Goal: Transaction & Acquisition: Download file/media

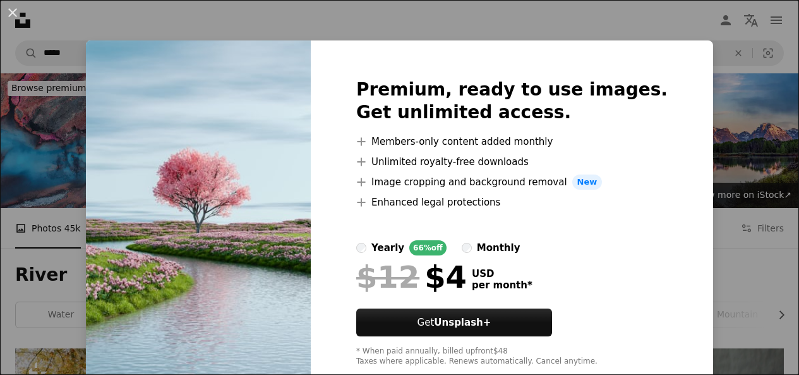
scroll to position [758, 0]
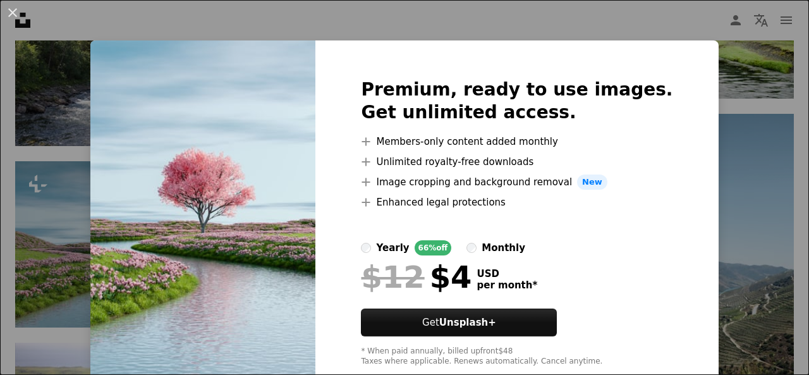
click at [731, 131] on div "An X shape Premium, ready to use images. Get unlimited access. A plus sign Memb…" at bounding box center [404, 187] width 809 height 375
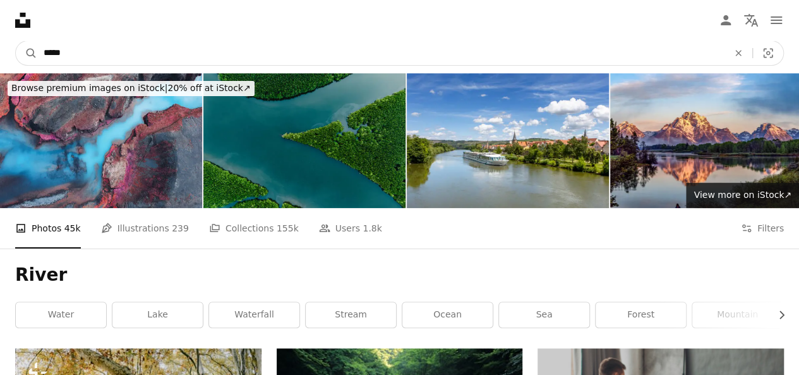
click at [281, 55] on input "*****" at bounding box center [381, 53] width 688 height 24
type input "*"
type input "**********"
click at [16, 41] on button "A magnifying glass" at bounding box center [26, 53] width 21 height 24
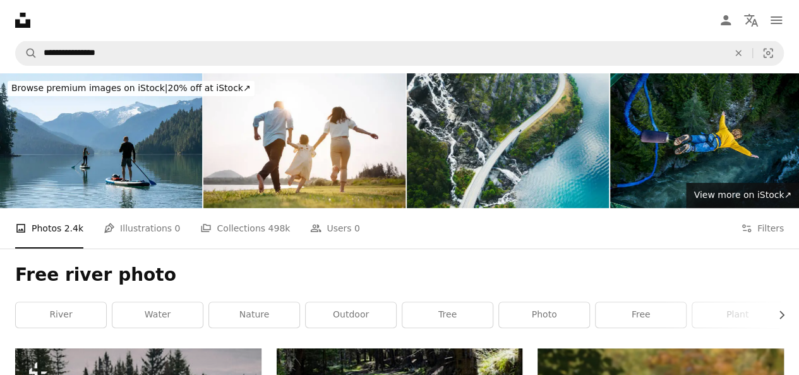
scroll to position [190, 0]
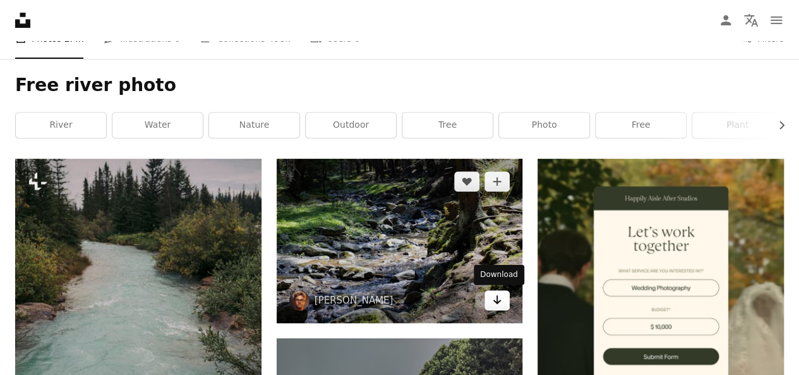
click at [502, 300] on link "Arrow pointing down" at bounding box center [497, 300] width 25 height 20
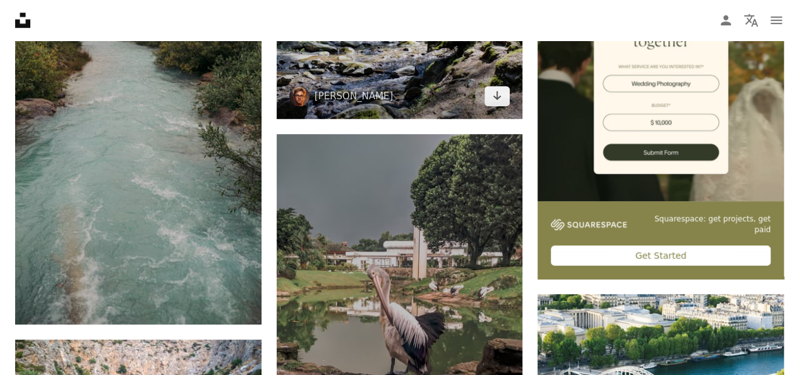
scroll to position [379, 0]
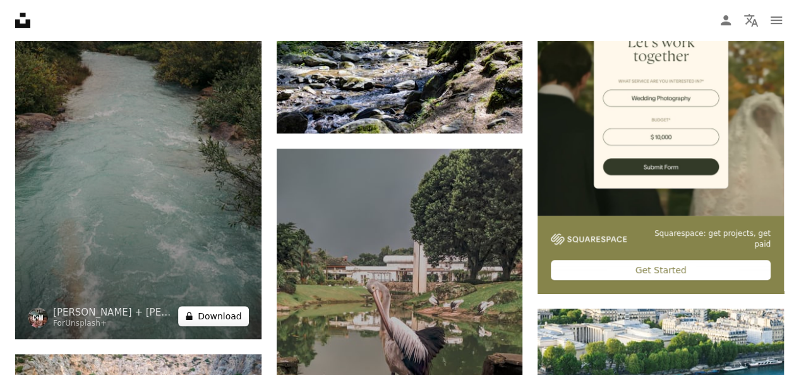
click at [212, 317] on button "A lock Download" at bounding box center [213, 316] width 71 height 20
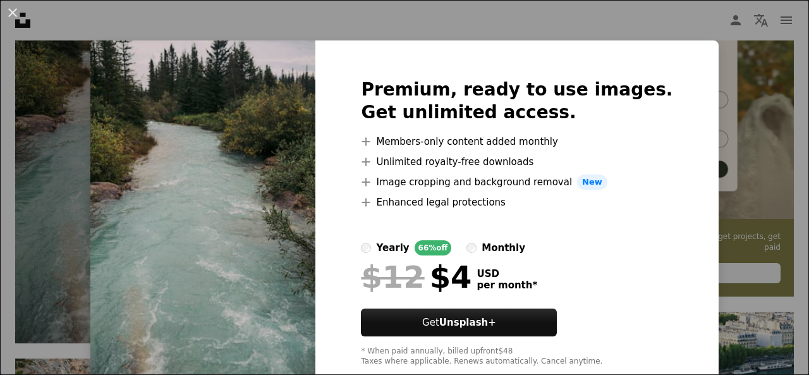
click at [714, 174] on div "An X shape Premium, ready to use images. Get unlimited access. A plus sign Memb…" at bounding box center [404, 187] width 809 height 375
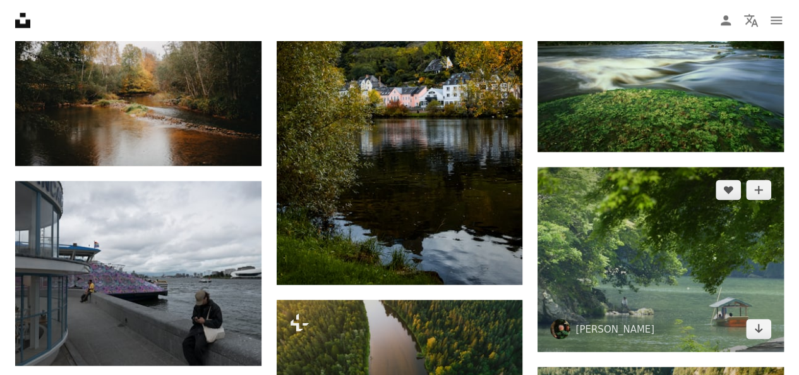
scroll to position [442, 0]
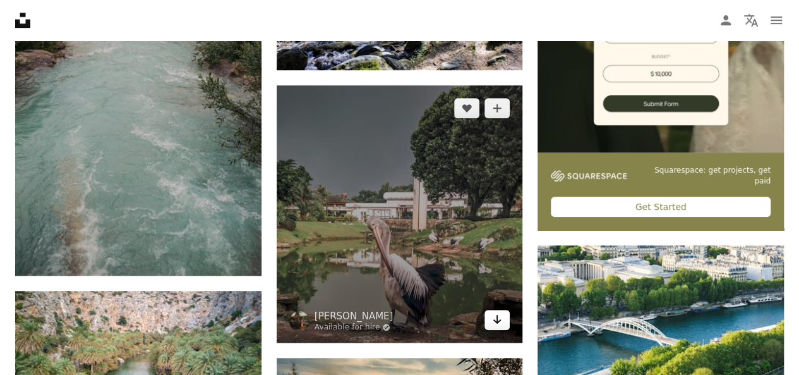
click at [501, 317] on icon "Arrow pointing down" at bounding box center [497, 319] width 10 height 15
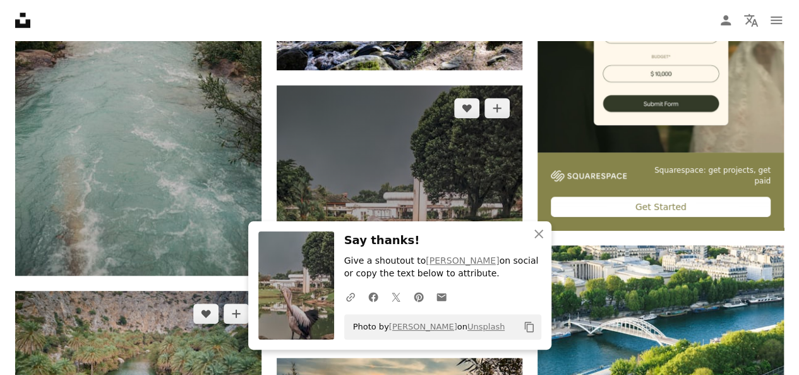
scroll to position [632, 0]
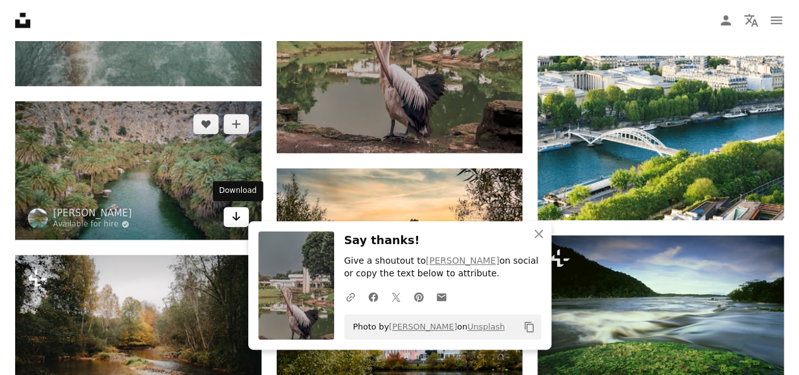
click at [236, 215] on icon "Download" at bounding box center [236, 216] width 8 height 9
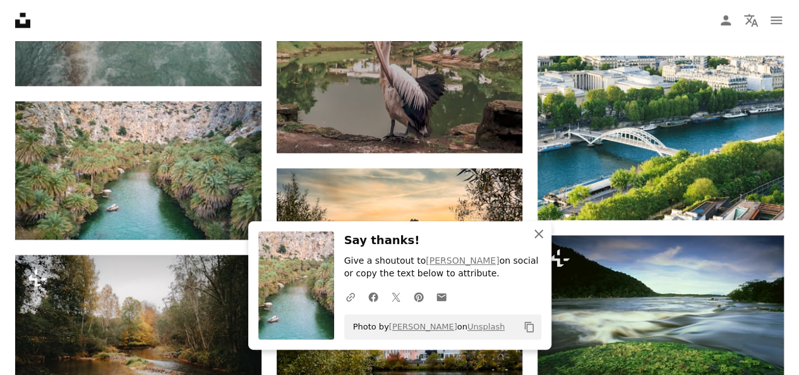
click at [539, 238] on icon "An X shape" at bounding box center [538, 233] width 15 height 15
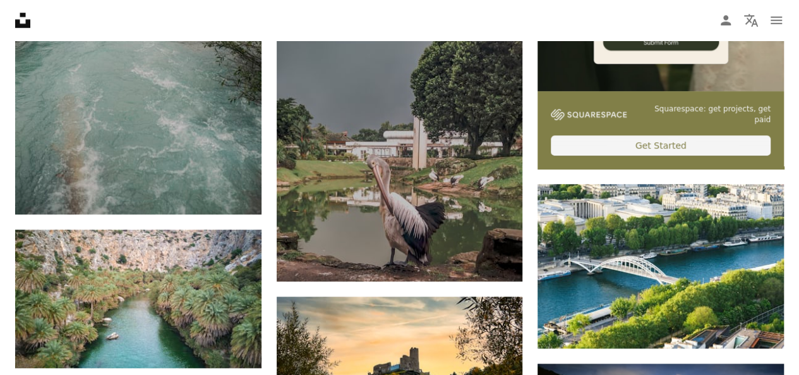
scroll to position [506, 0]
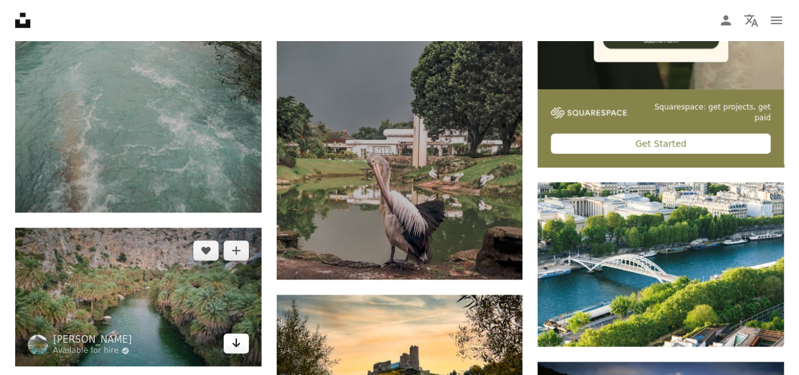
click at [231, 344] on icon "Arrow pointing down" at bounding box center [236, 342] width 10 height 15
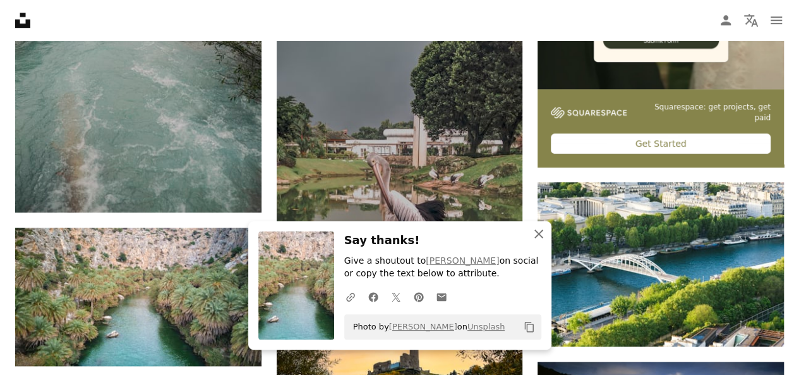
click at [539, 236] on icon "button" at bounding box center [539, 233] width 9 height 9
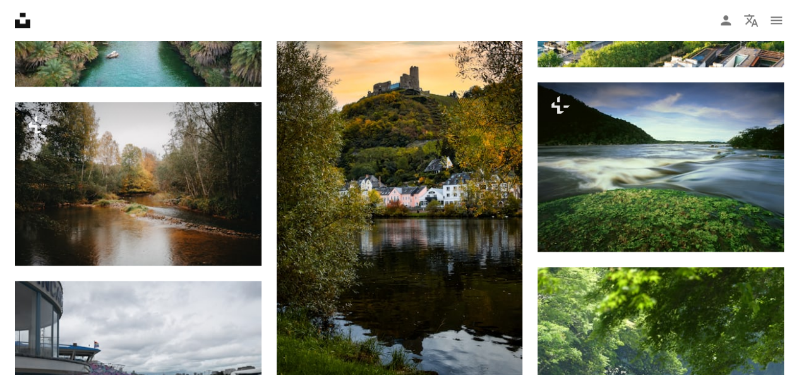
scroll to position [1011, 0]
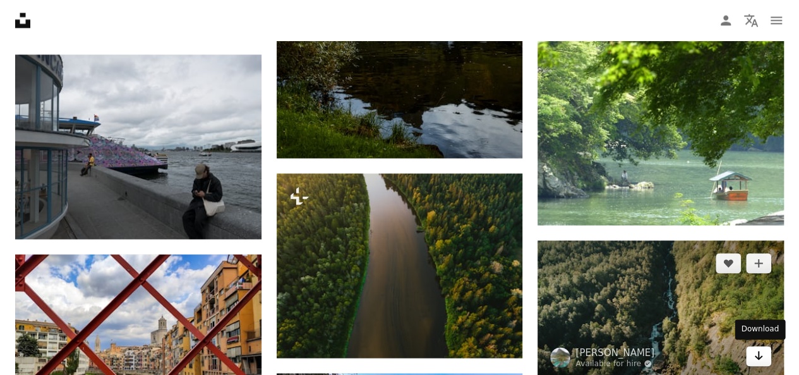
click at [760, 358] on icon "Arrow pointing down" at bounding box center [759, 355] width 10 height 15
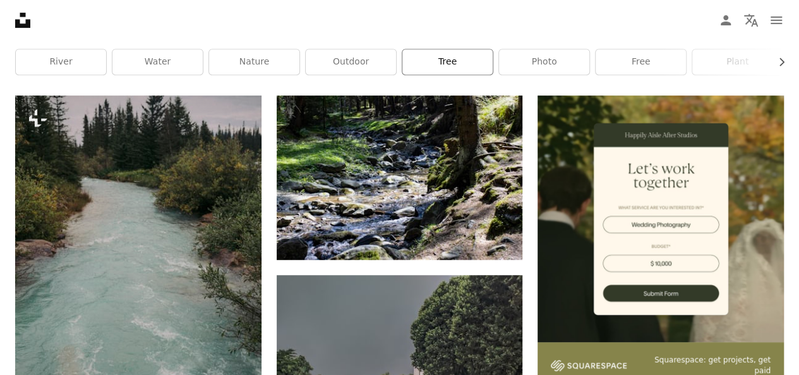
scroll to position [0, 0]
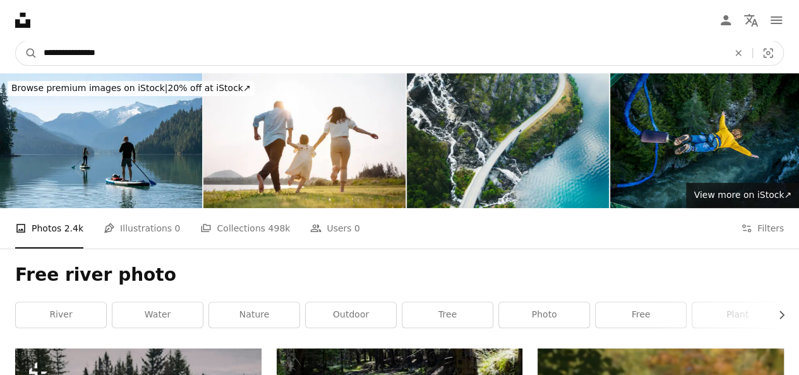
drag, startPoint x: 190, startPoint y: 58, endPoint x: 187, endPoint y: 51, distance: 6.8
click at [190, 56] on input "**********" at bounding box center [381, 53] width 688 height 24
type input "*"
type input "*********"
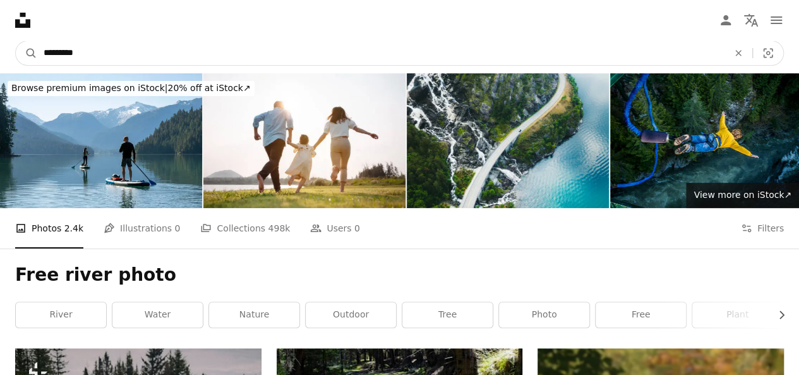
click at [16, 41] on button "A magnifying glass" at bounding box center [26, 53] width 21 height 24
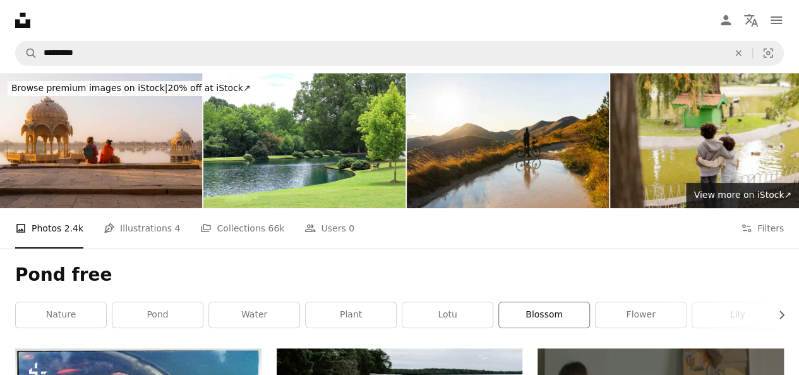
click at [535, 314] on link "blossom" at bounding box center [544, 314] width 90 height 25
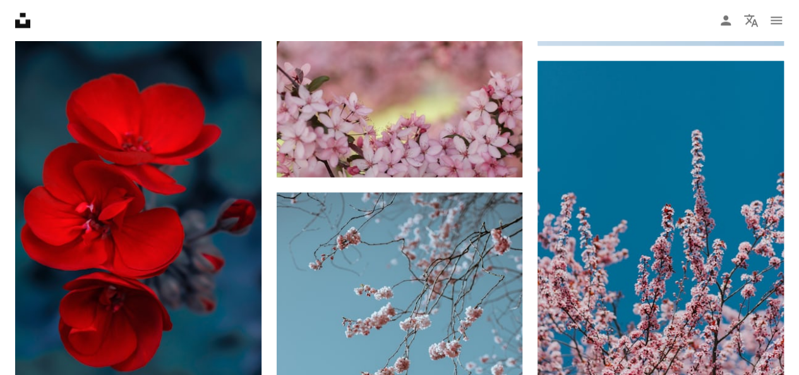
scroll to position [1454, 0]
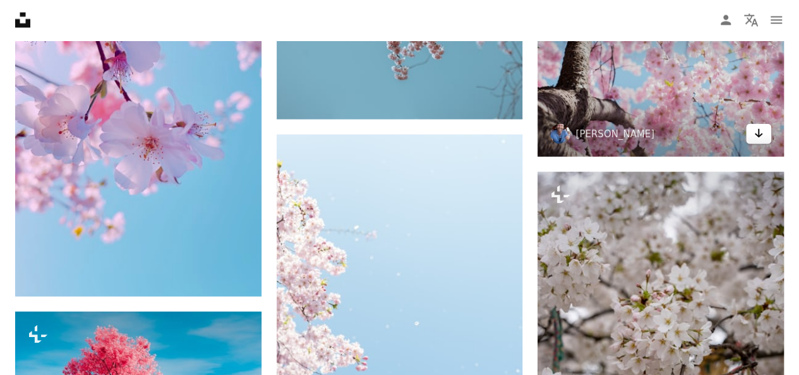
click at [758, 135] on icon "Download" at bounding box center [759, 133] width 8 height 9
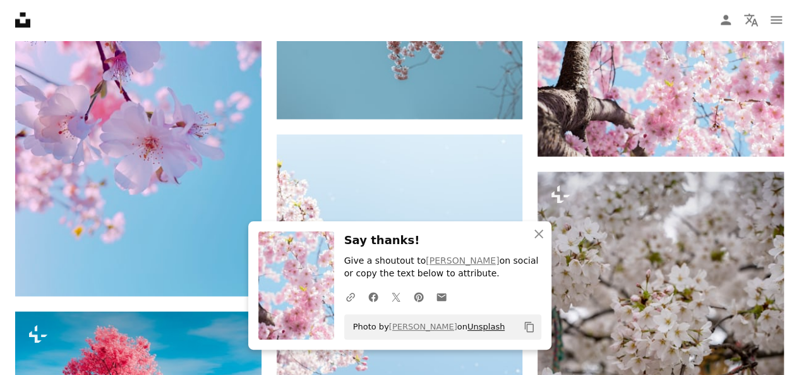
click at [470, 331] on link "Unsplash" at bounding box center [486, 326] width 37 height 9
click at [501, 326] on div "Photo by [PERSON_NAME] on Unsplash Copy content" at bounding box center [442, 326] width 197 height 25
click at [538, 234] on icon "button" at bounding box center [539, 233] width 9 height 9
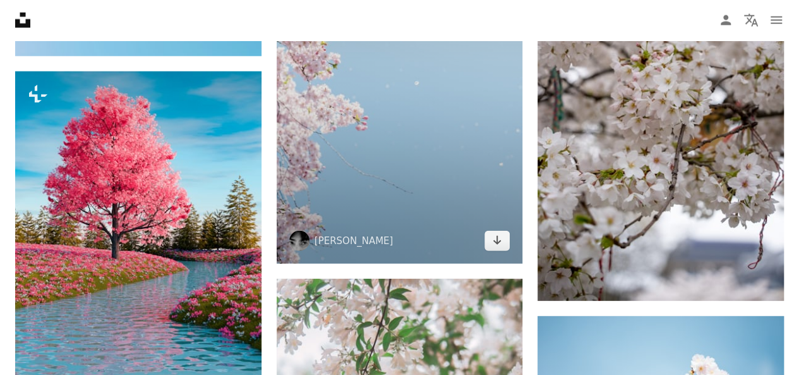
scroll to position [1706, 0]
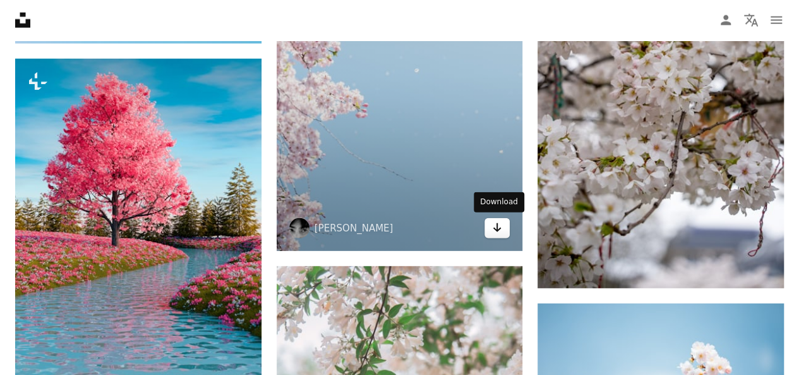
click at [492, 231] on icon "Arrow pointing down" at bounding box center [497, 227] width 10 height 15
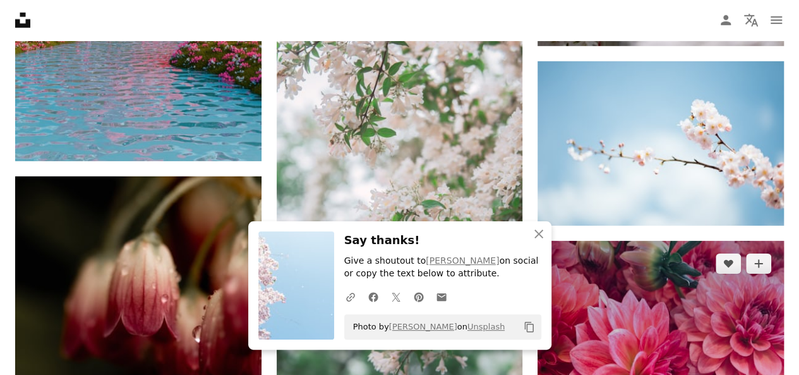
scroll to position [1959, 0]
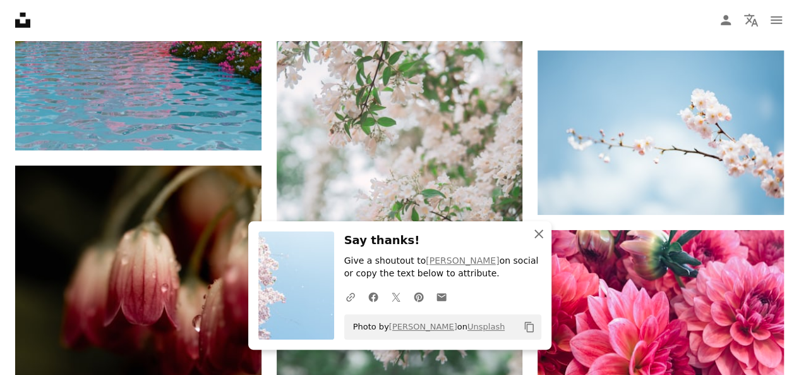
click at [533, 234] on icon "An X shape" at bounding box center [538, 233] width 15 height 15
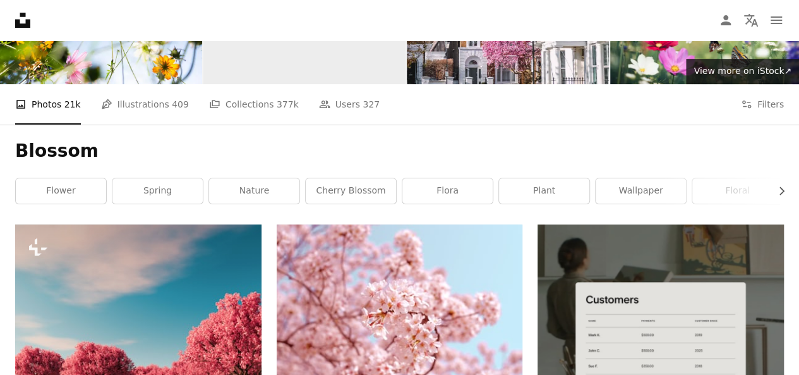
scroll to position [0, 0]
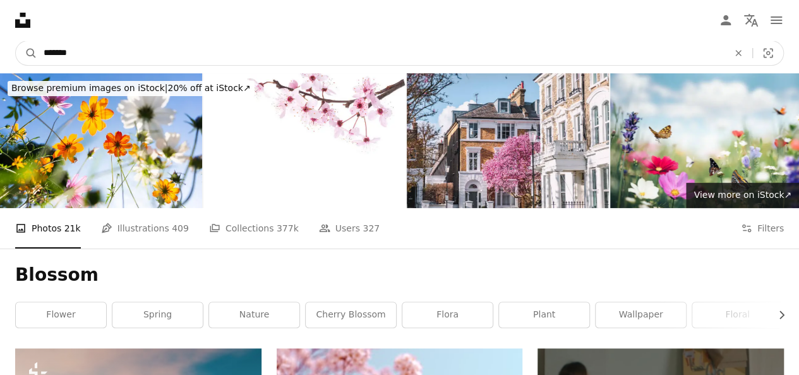
click at [209, 61] on input "*******" at bounding box center [381, 53] width 688 height 24
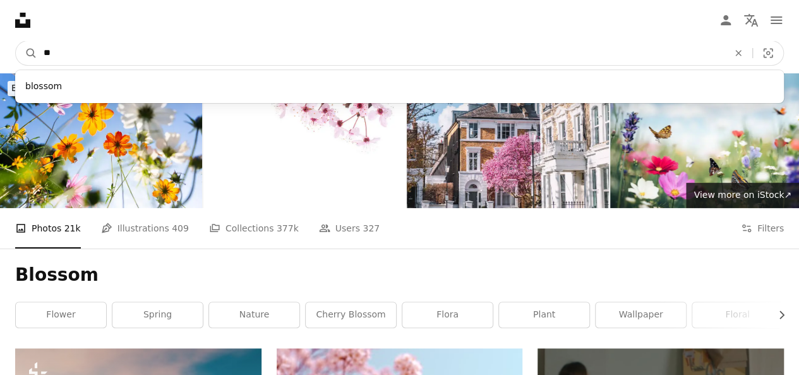
type input "*"
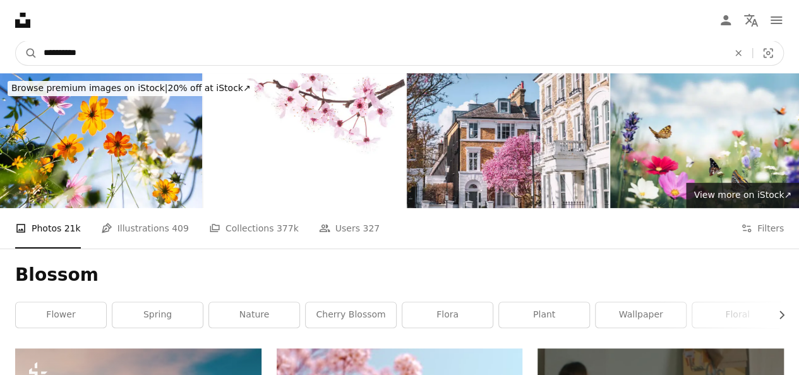
type input "**********"
click at [16, 41] on button "A magnifying glass" at bounding box center [26, 53] width 21 height 24
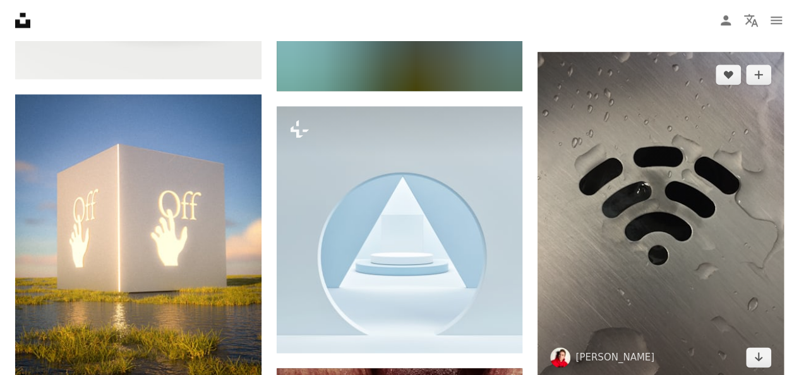
scroll to position [847, 0]
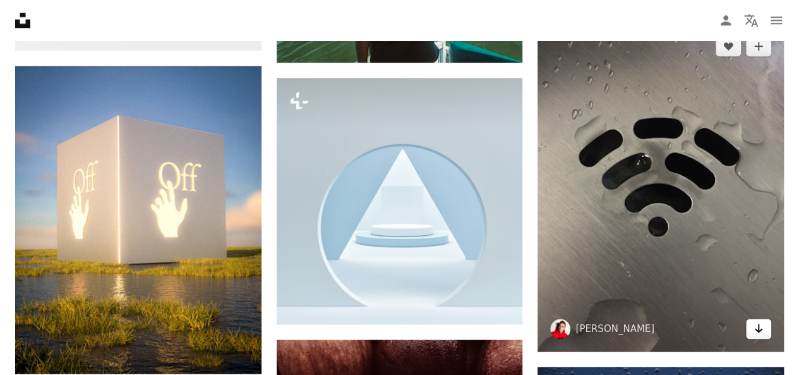
click at [760, 331] on icon "Arrow pointing down" at bounding box center [759, 327] width 10 height 15
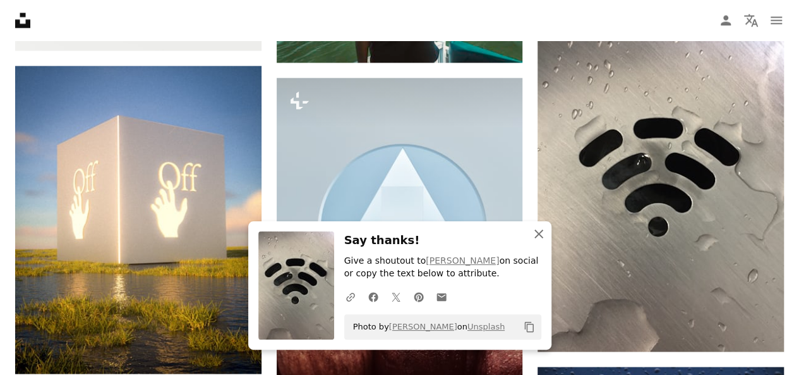
click at [542, 234] on icon "An X shape" at bounding box center [538, 233] width 15 height 15
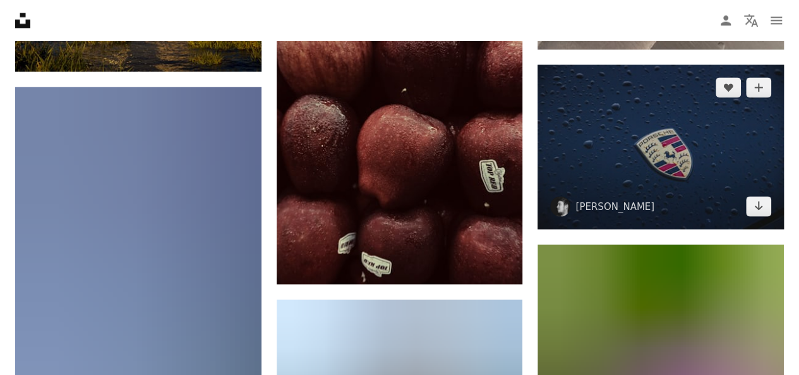
scroll to position [1150, 0]
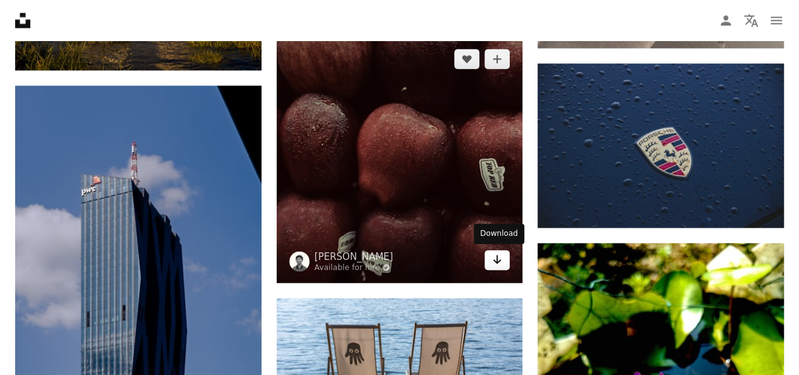
click at [493, 261] on icon "Arrow pointing down" at bounding box center [497, 259] width 10 height 15
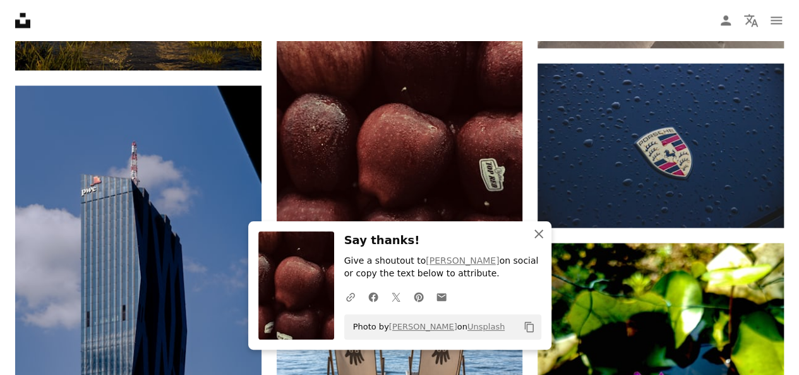
click at [533, 231] on icon "An X shape" at bounding box center [538, 233] width 15 height 15
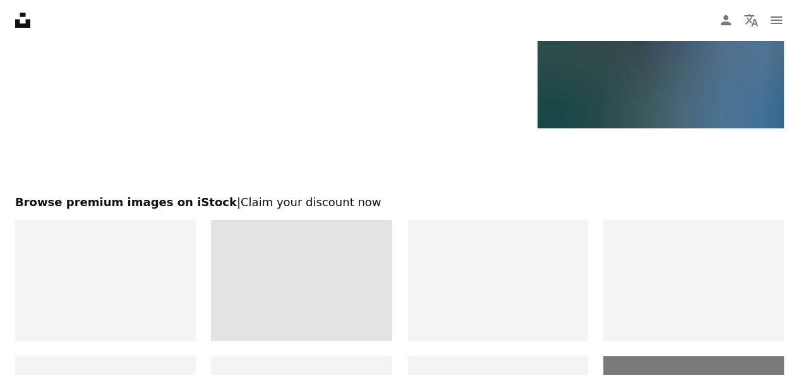
scroll to position [2667, 0]
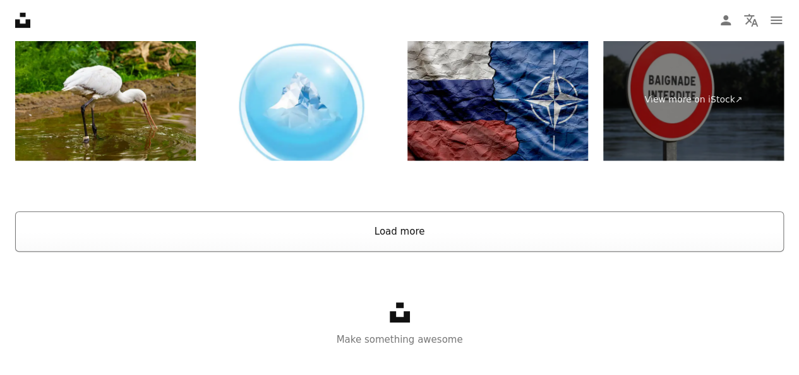
click at [412, 233] on button "Load more" at bounding box center [399, 231] width 769 height 40
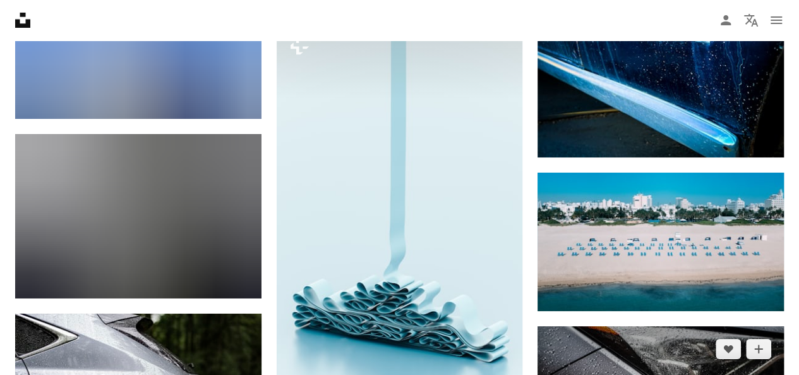
scroll to position [2551, 0]
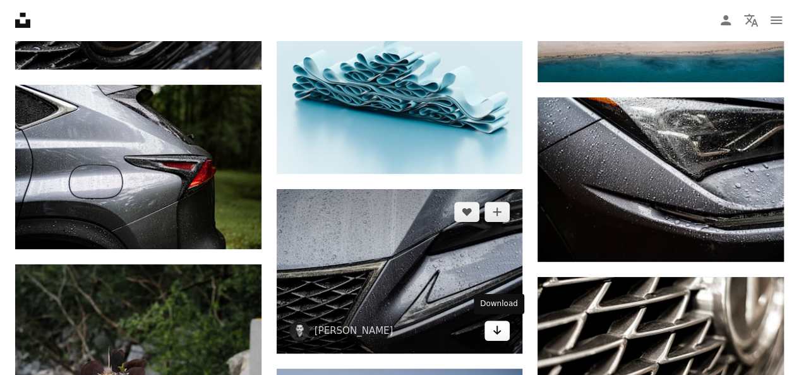
click at [496, 332] on icon "Arrow pointing down" at bounding box center [497, 329] width 10 height 15
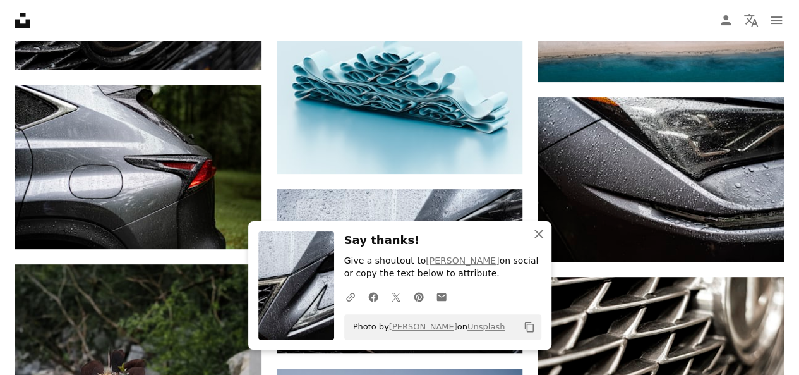
click at [540, 237] on icon "An X shape" at bounding box center [538, 233] width 15 height 15
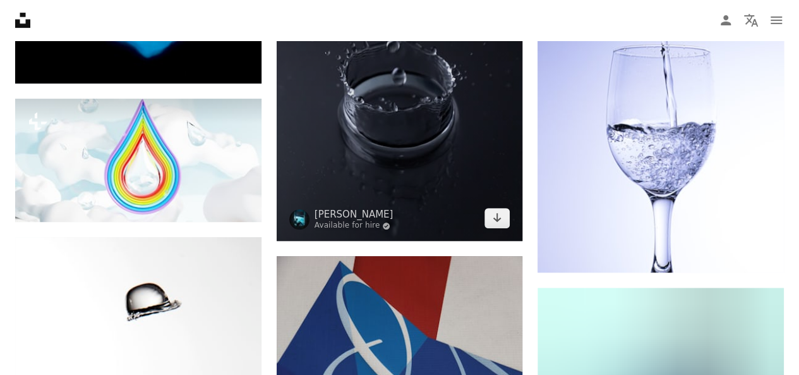
scroll to position [7480, 0]
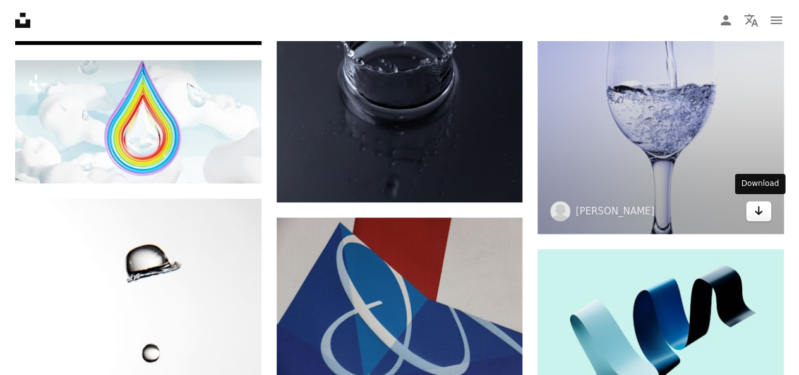
click at [754, 212] on icon "Arrow pointing down" at bounding box center [759, 210] width 10 height 15
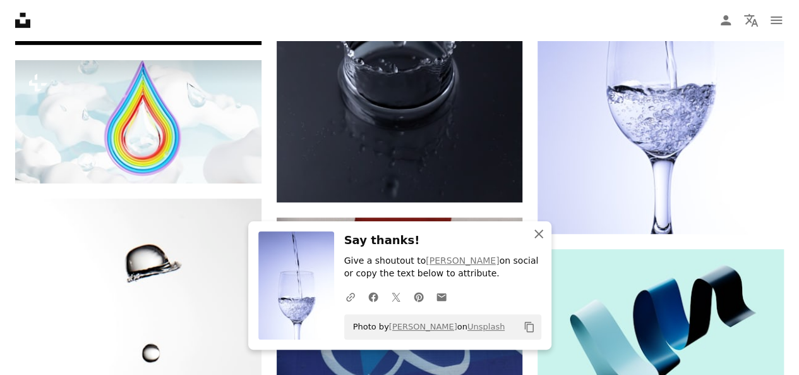
click at [539, 239] on icon "An X shape" at bounding box center [538, 233] width 15 height 15
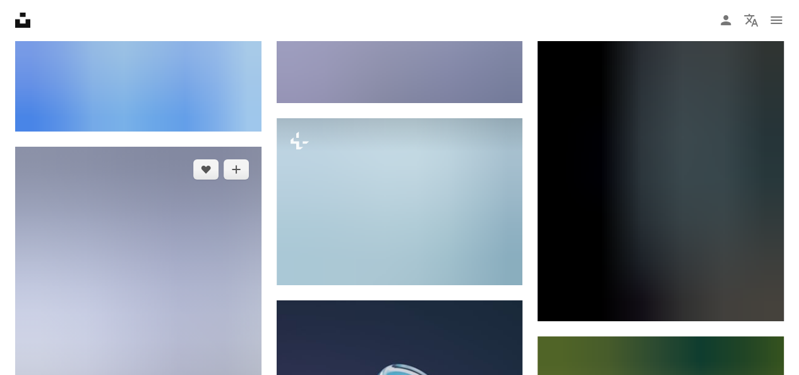
scroll to position [9621, 0]
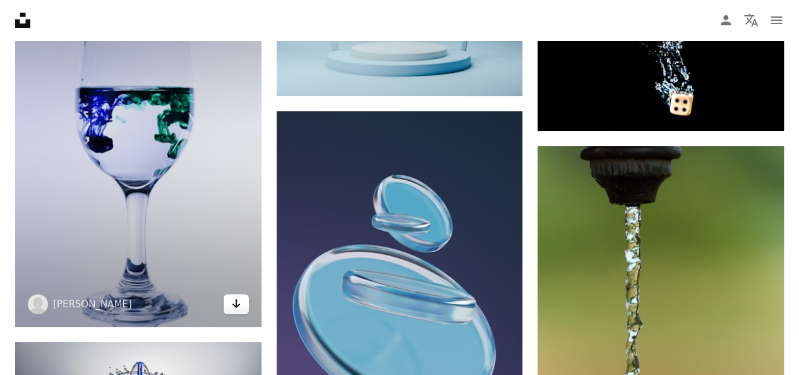
click at [233, 302] on icon "Arrow pointing down" at bounding box center [236, 303] width 10 height 15
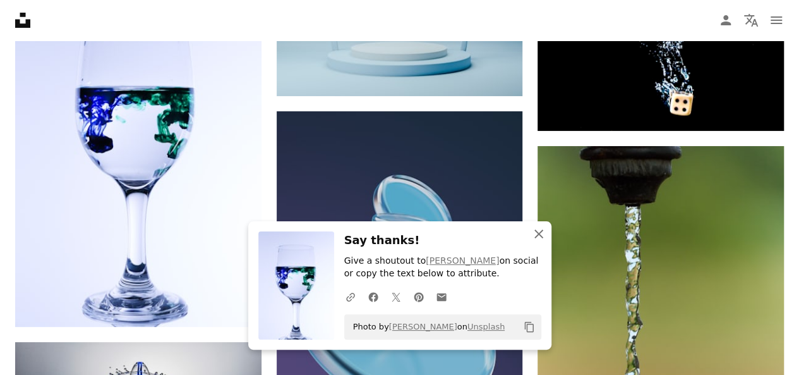
click at [541, 236] on icon "An X shape" at bounding box center [538, 233] width 15 height 15
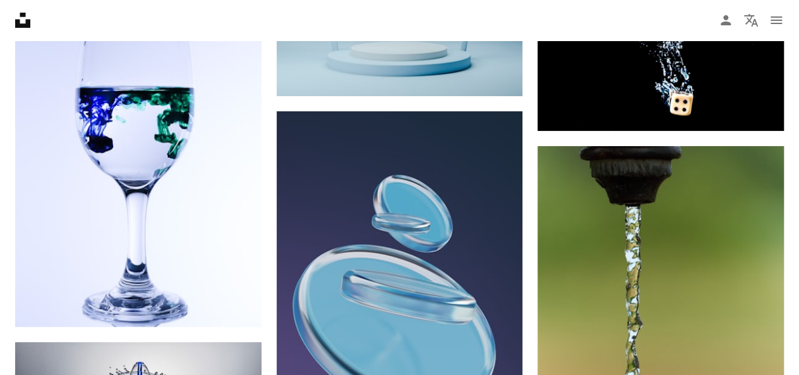
click at [465, 13] on nav "Unsplash logo Unsplash Home A photo Pen Tool A compass A stack of folders Downl…" at bounding box center [399, 20] width 799 height 40
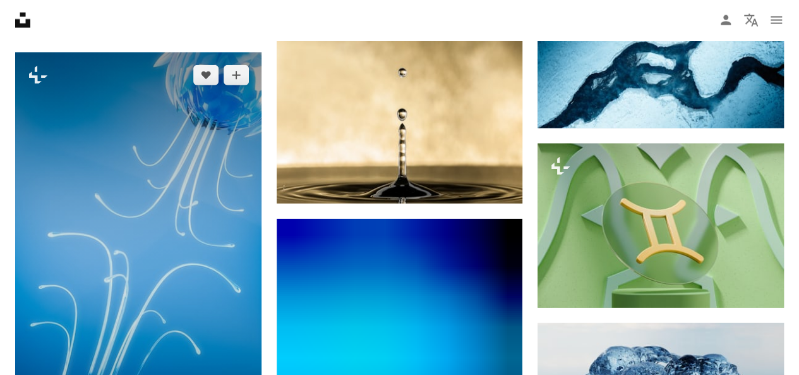
scroll to position [11517, 0]
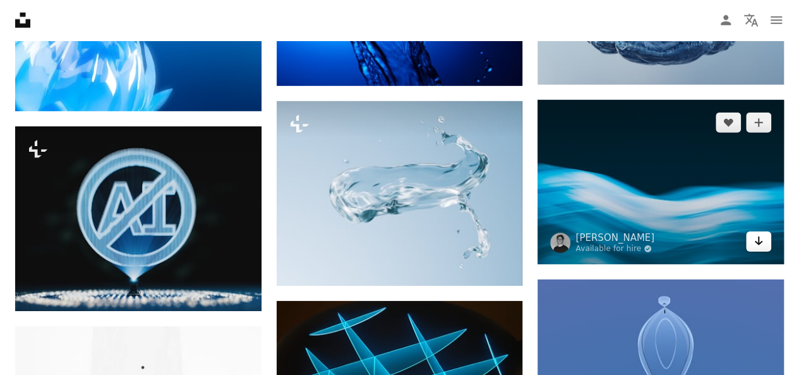
click at [761, 243] on icon "Arrow pointing down" at bounding box center [759, 240] width 10 height 15
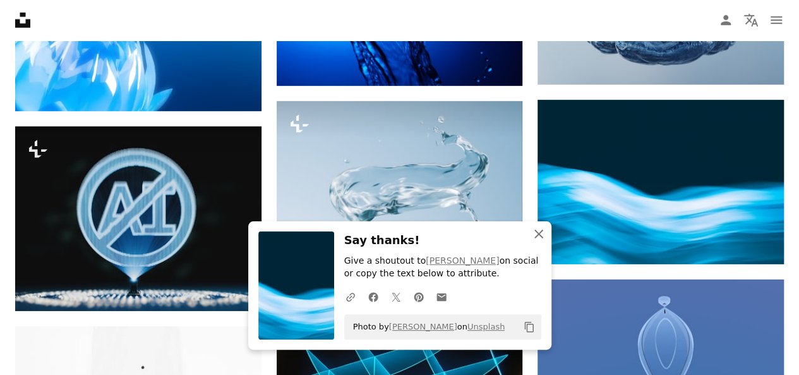
click at [538, 240] on icon "An X shape" at bounding box center [538, 233] width 15 height 15
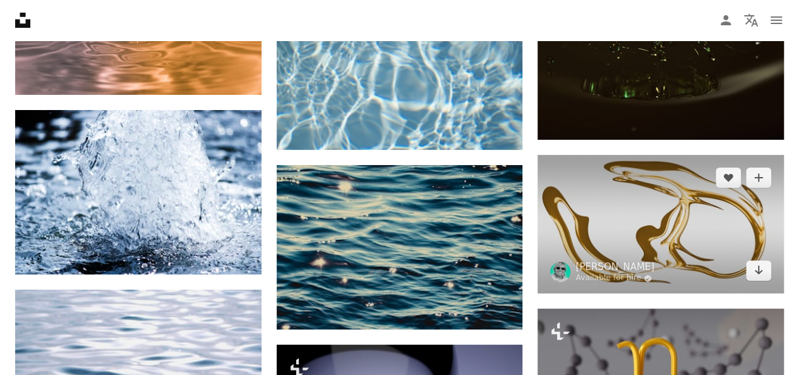
scroll to position [14360, 0]
